Goal: Navigation & Orientation: Find specific page/section

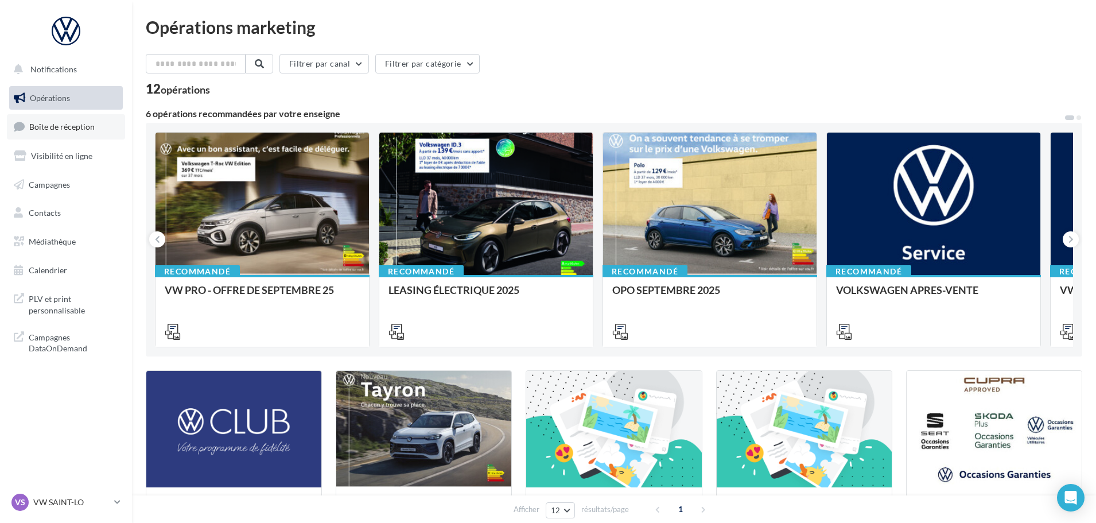
click at [57, 122] on span "Boîte de réception" at bounding box center [61, 127] width 65 height 10
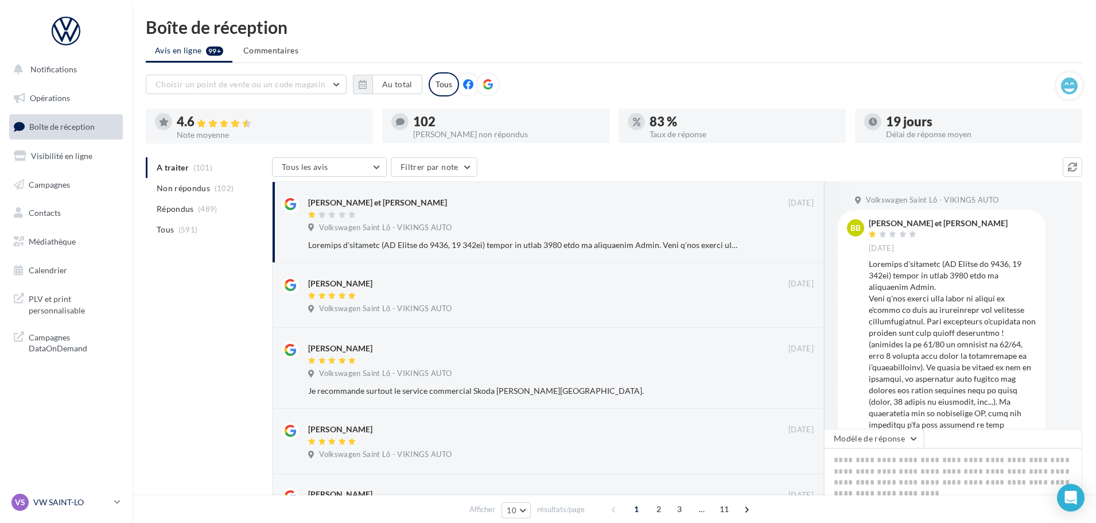
click at [77, 503] on p "VW SAINT-LO" at bounding box center [71, 501] width 76 height 11
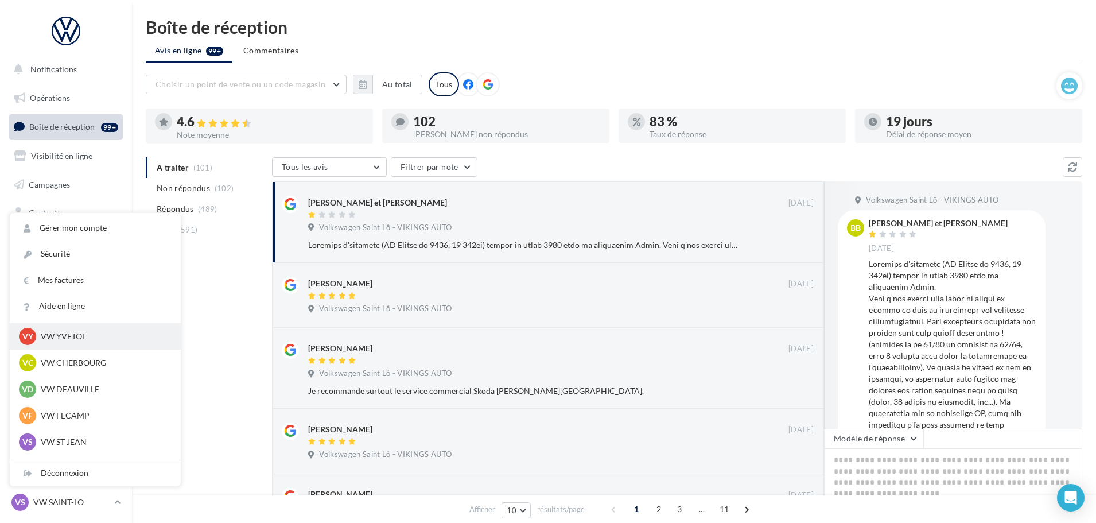
scroll to position [115, 0]
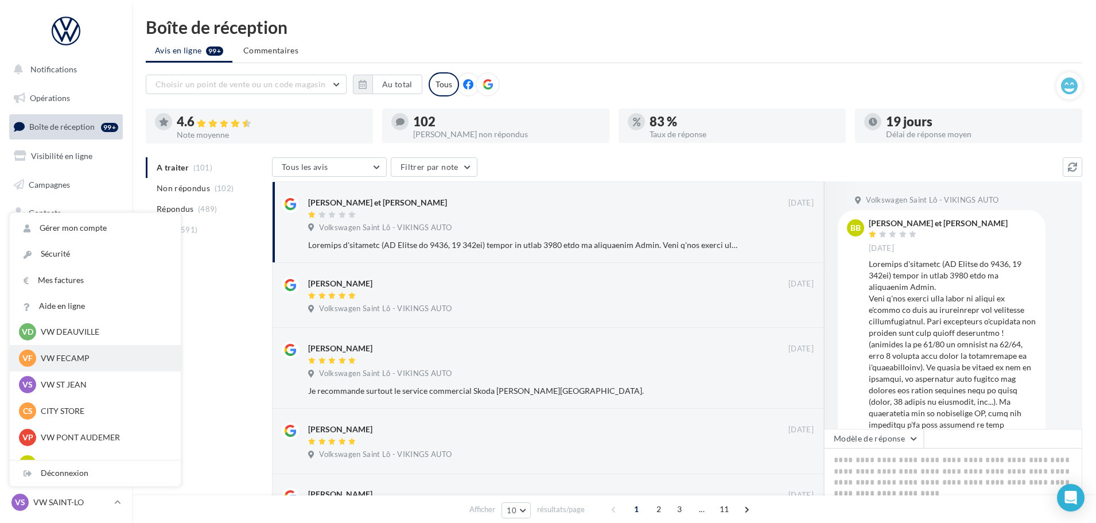
click at [84, 362] on p "VW FECAMP" at bounding box center [104, 357] width 126 height 11
